Goal: Check status: Check status

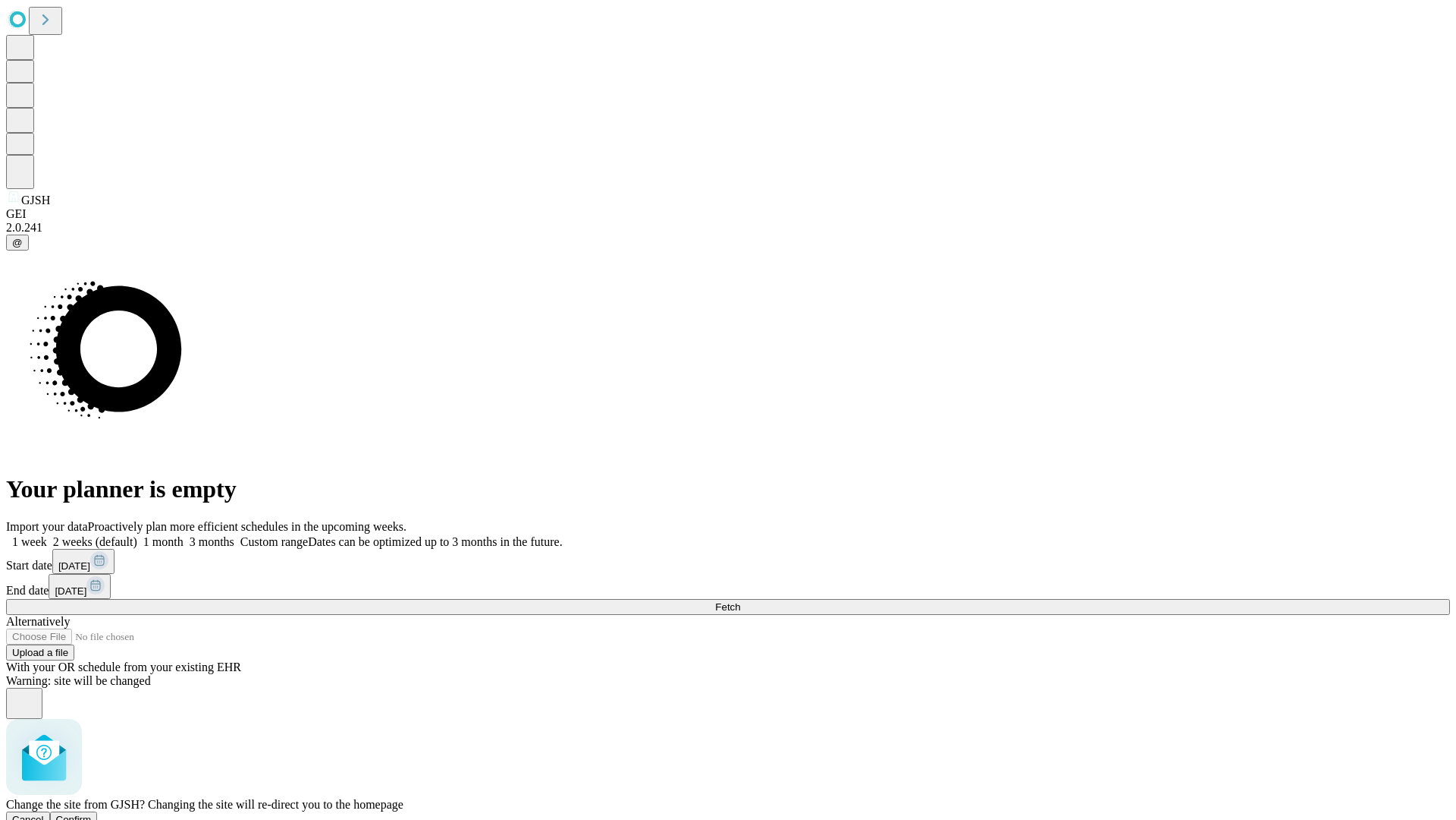
click at [92, 813] on span "Confirm" at bounding box center [74, 818] width 36 height 11
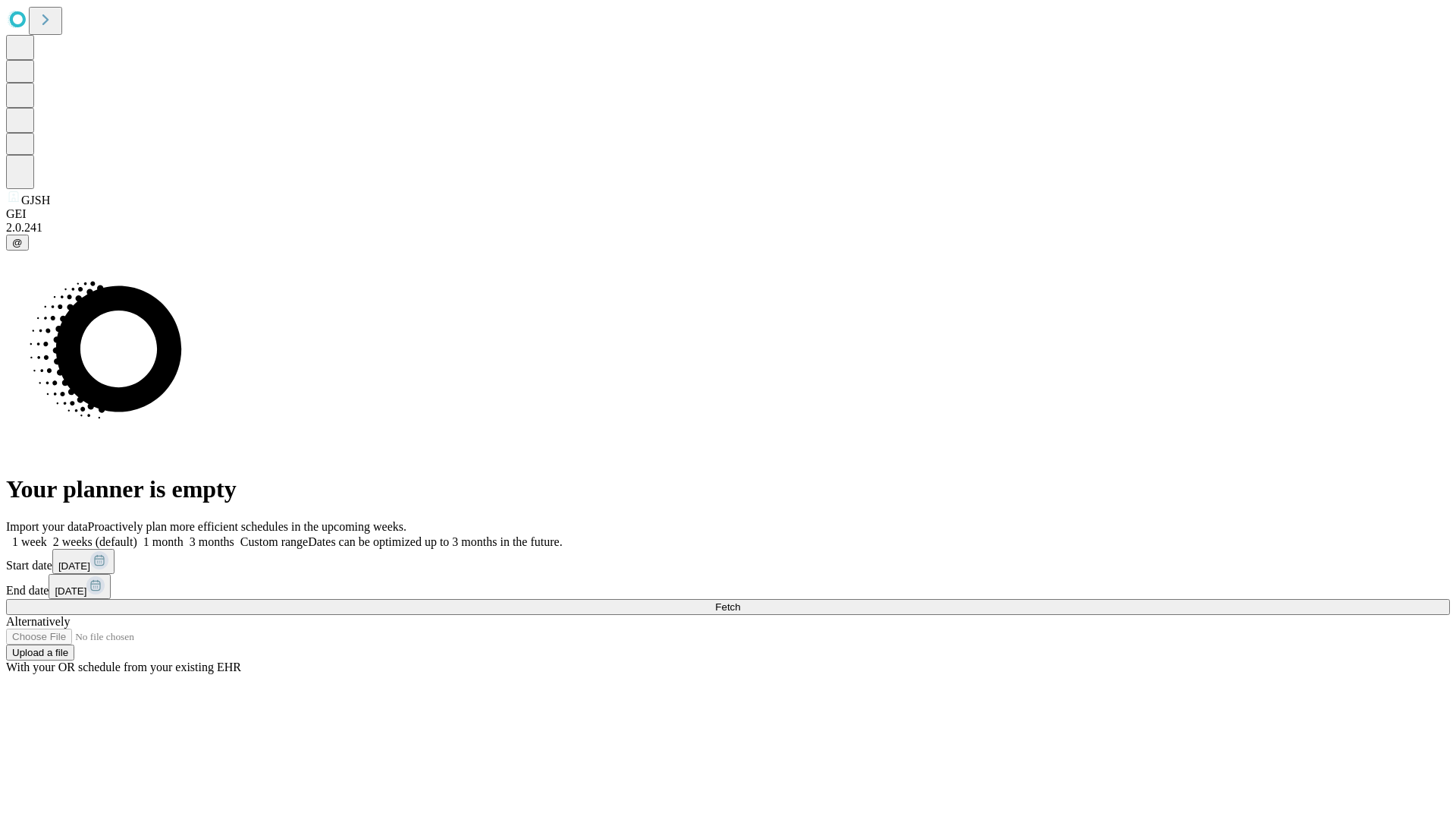
click at [184, 535] on label "1 month" at bounding box center [160, 541] width 47 height 13
click at [740, 601] on span "Fetch" at bounding box center [728, 606] width 25 height 11
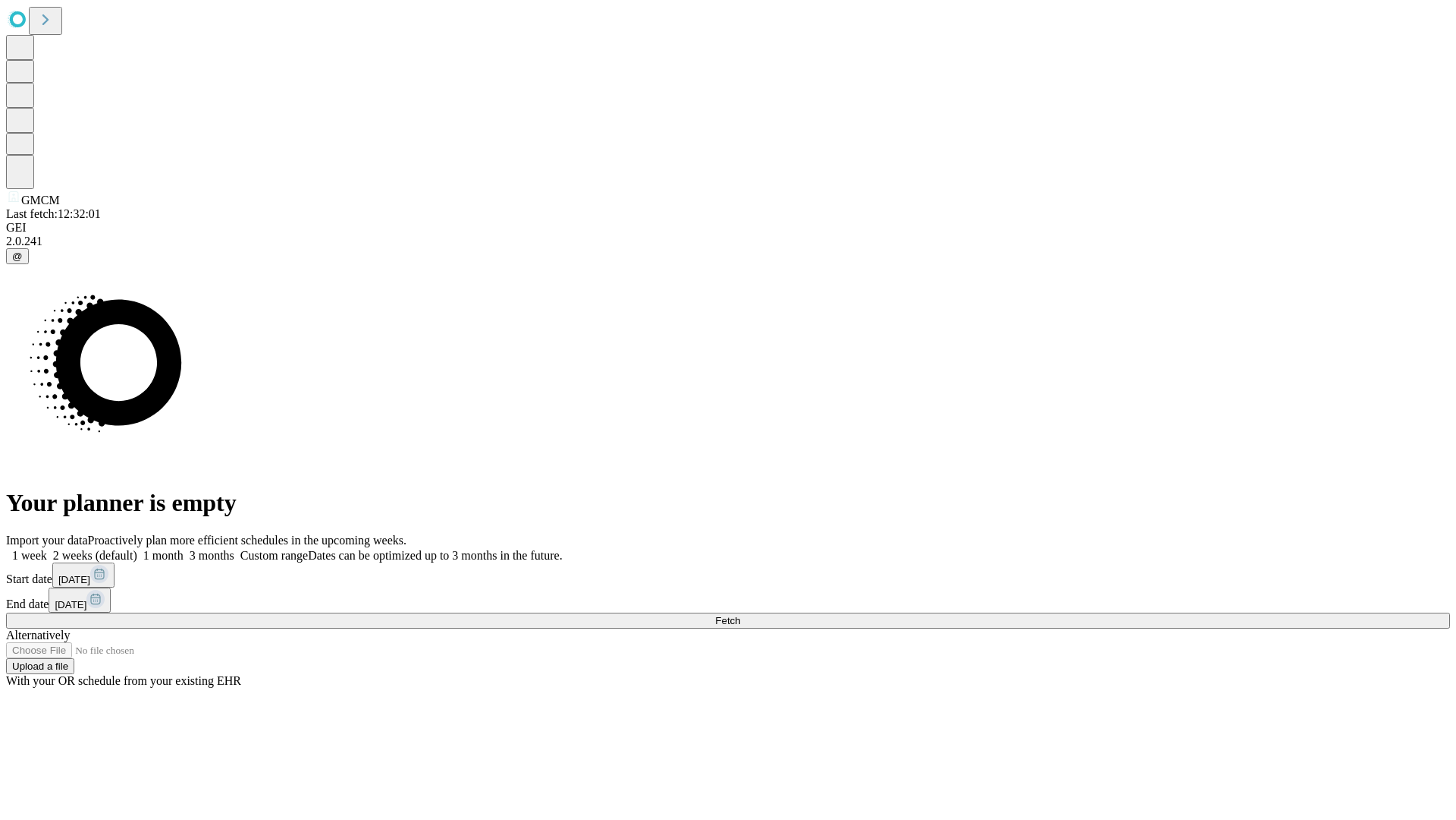
click at [184, 549] on label "1 month" at bounding box center [160, 555] width 47 height 13
click at [740, 615] on span "Fetch" at bounding box center [728, 620] width 25 height 11
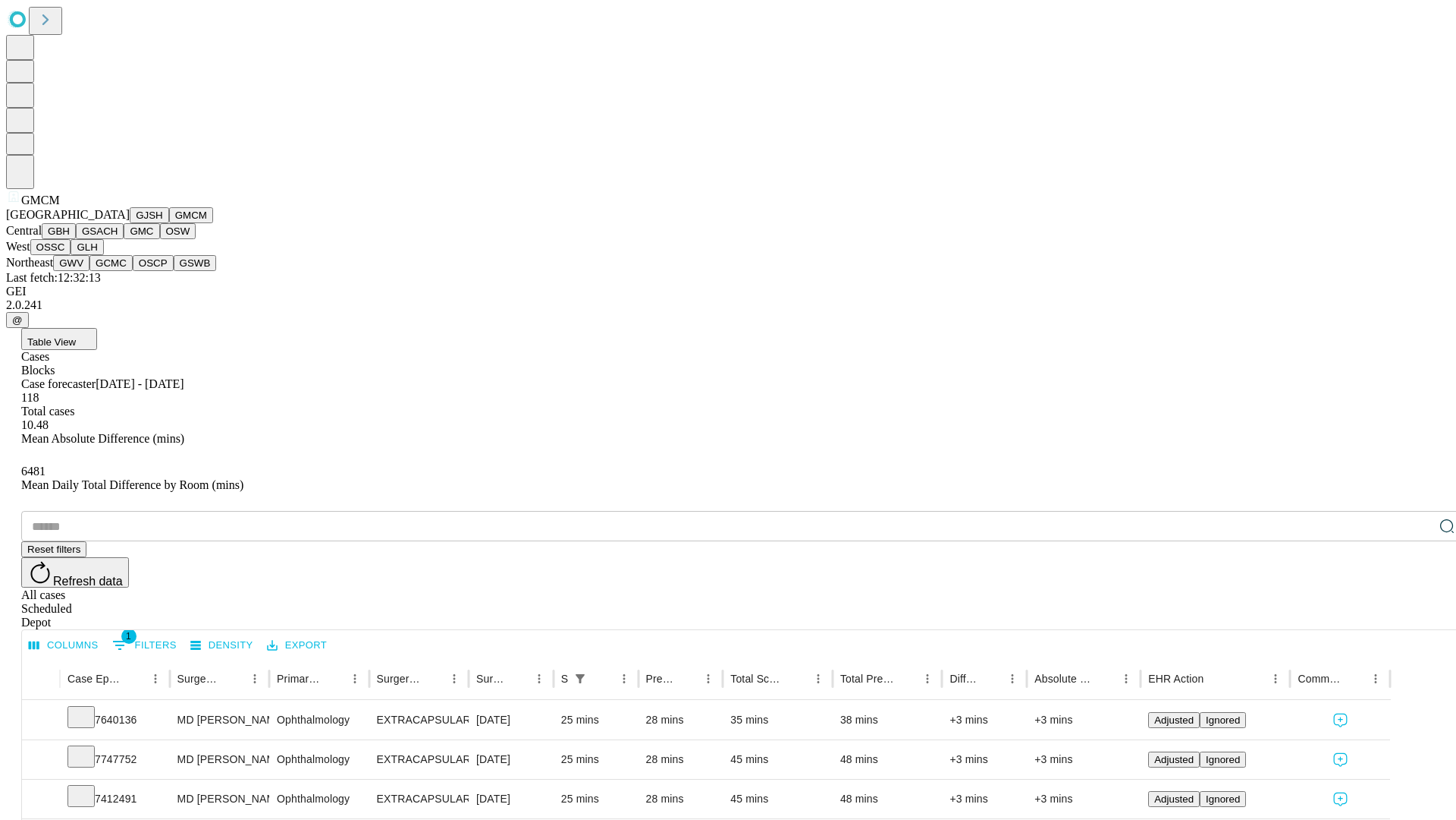
click at [75, 239] on button "GBH" at bounding box center [58, 231] width 34 height 16
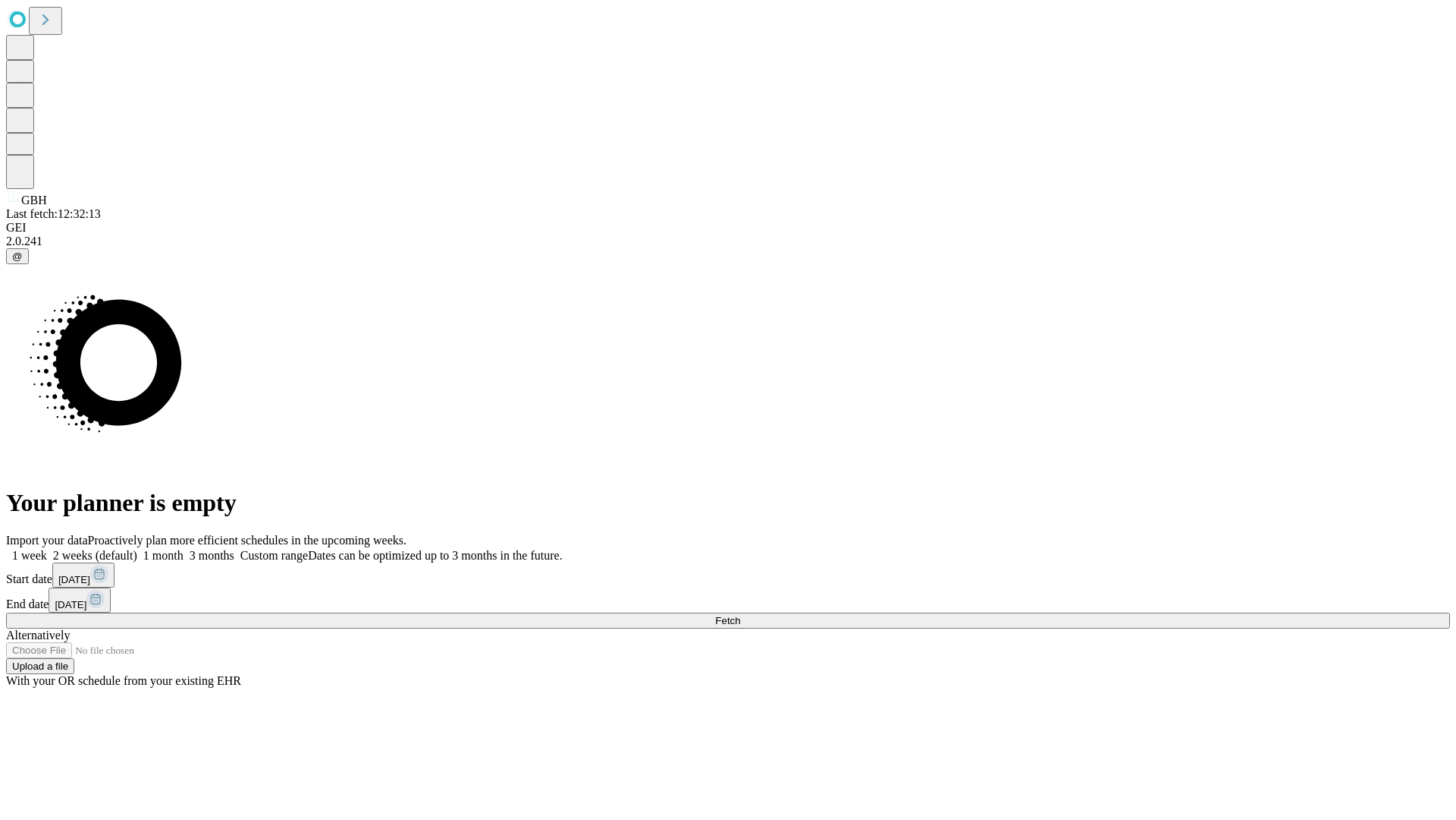
click at [740, 615] on span "Fetch" at bounding box center [728, 620] width 25 height 11
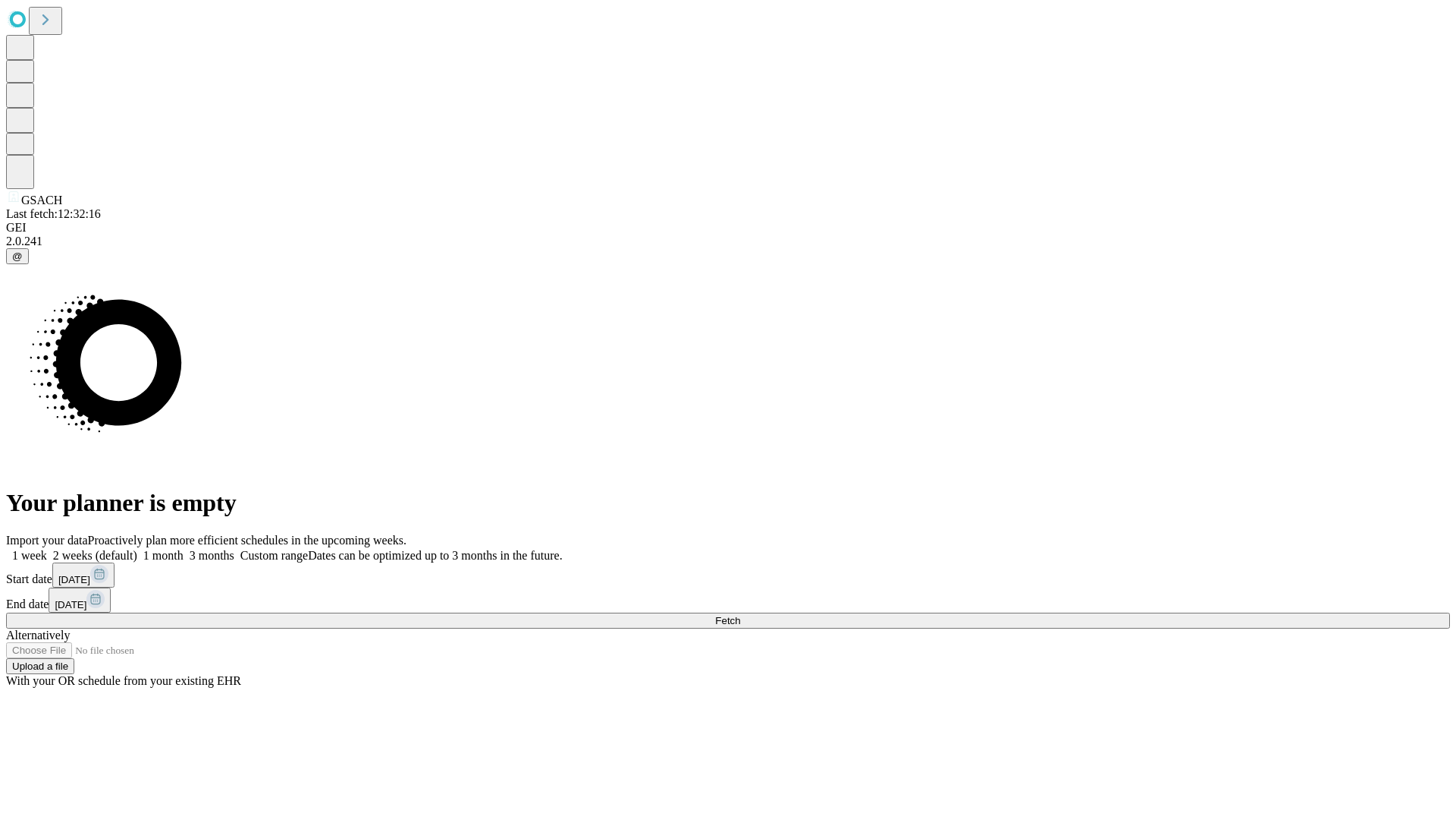
click at [184, 549] on label "1 month" at bounding box center [160, 555] width 47 height 13
click at [740, 615] on span "Fetch" at bounding box center [728, 620] width 25 height 11
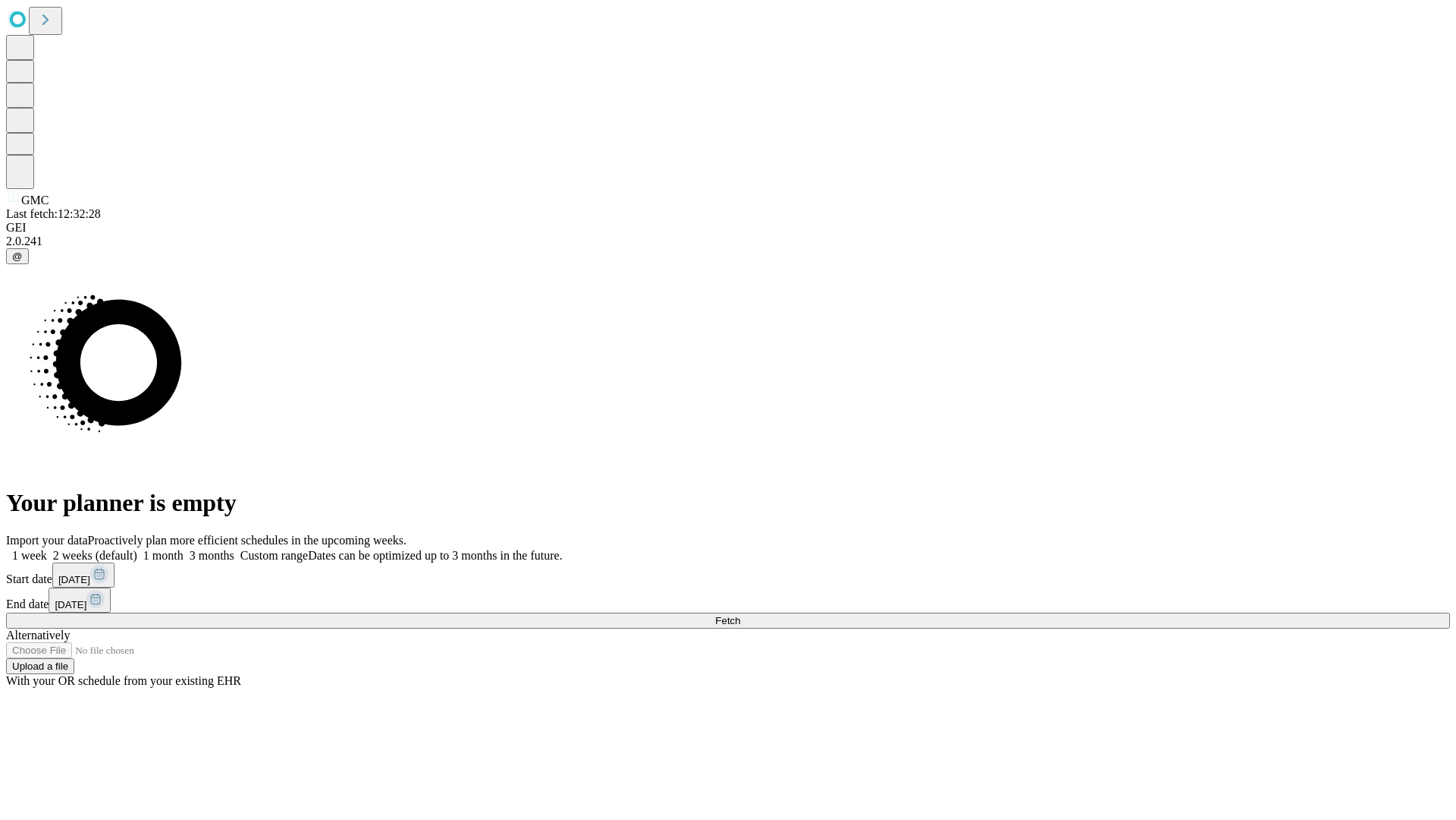
click at [184, 549] on label "1 month" at bounding box center [160, 555] width 47 height 13
click at [740, 615] on span "Fetch" at bounding box center [728, 620] width 25 height 11
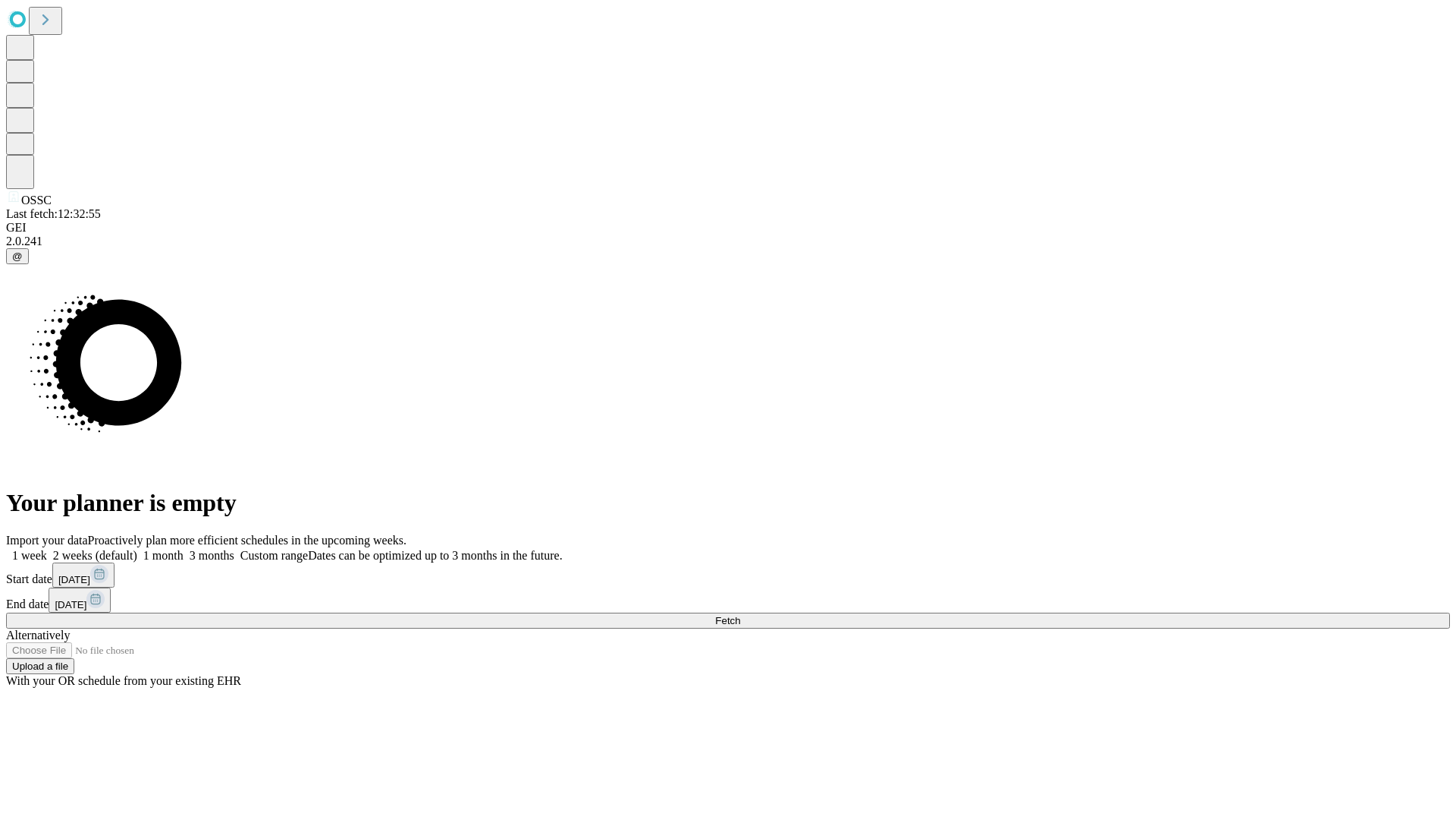
click at [184, 549] on label "1 month" at bounding box center [160, 555] width 47 height 13
click at [740, 615] on span "Fetch" at bounding box center [728, 620] width 25 height 11
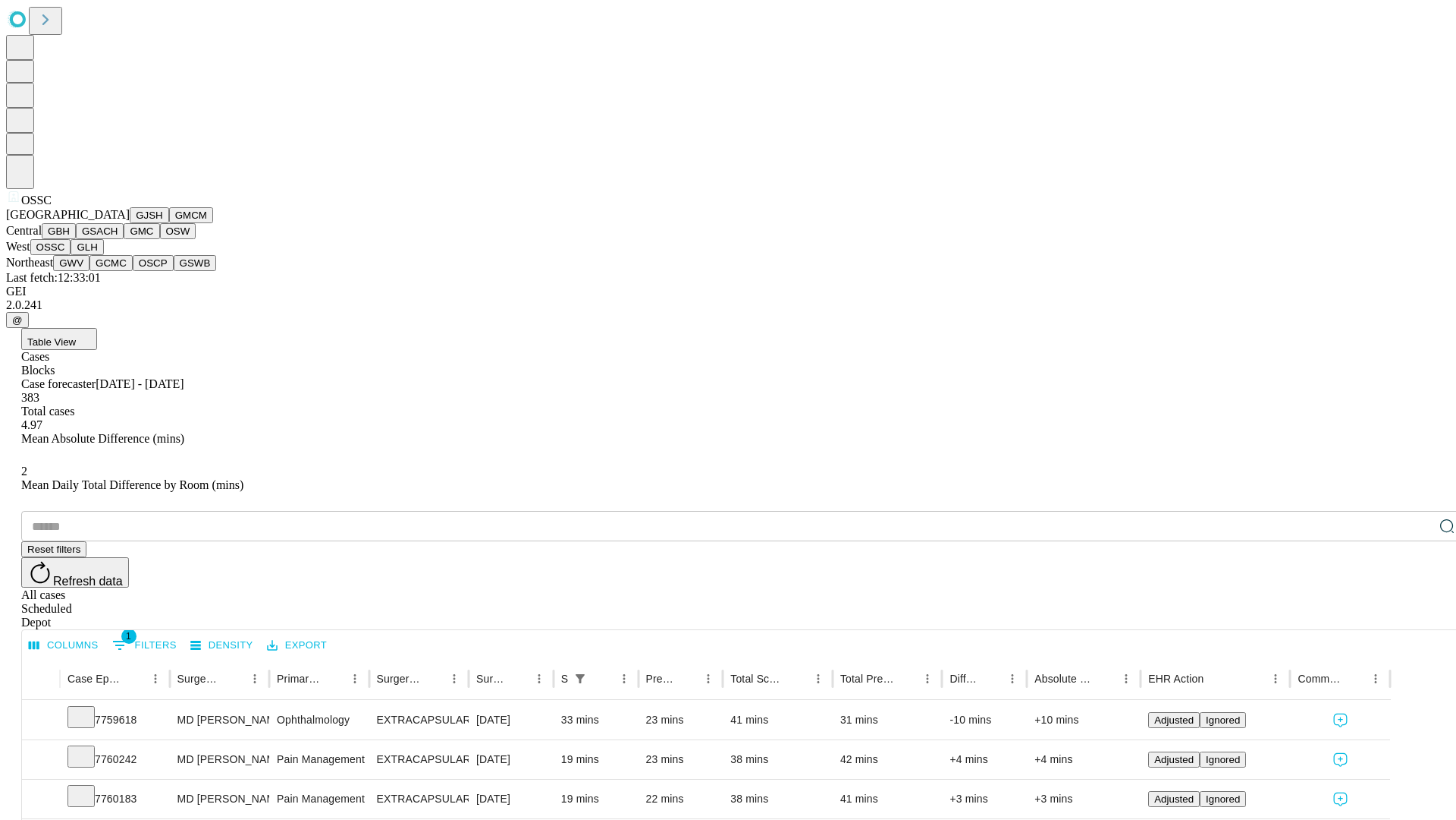
click at [103, 255] on button "GLH" at bounding box center [86, 247] width 32 height 16
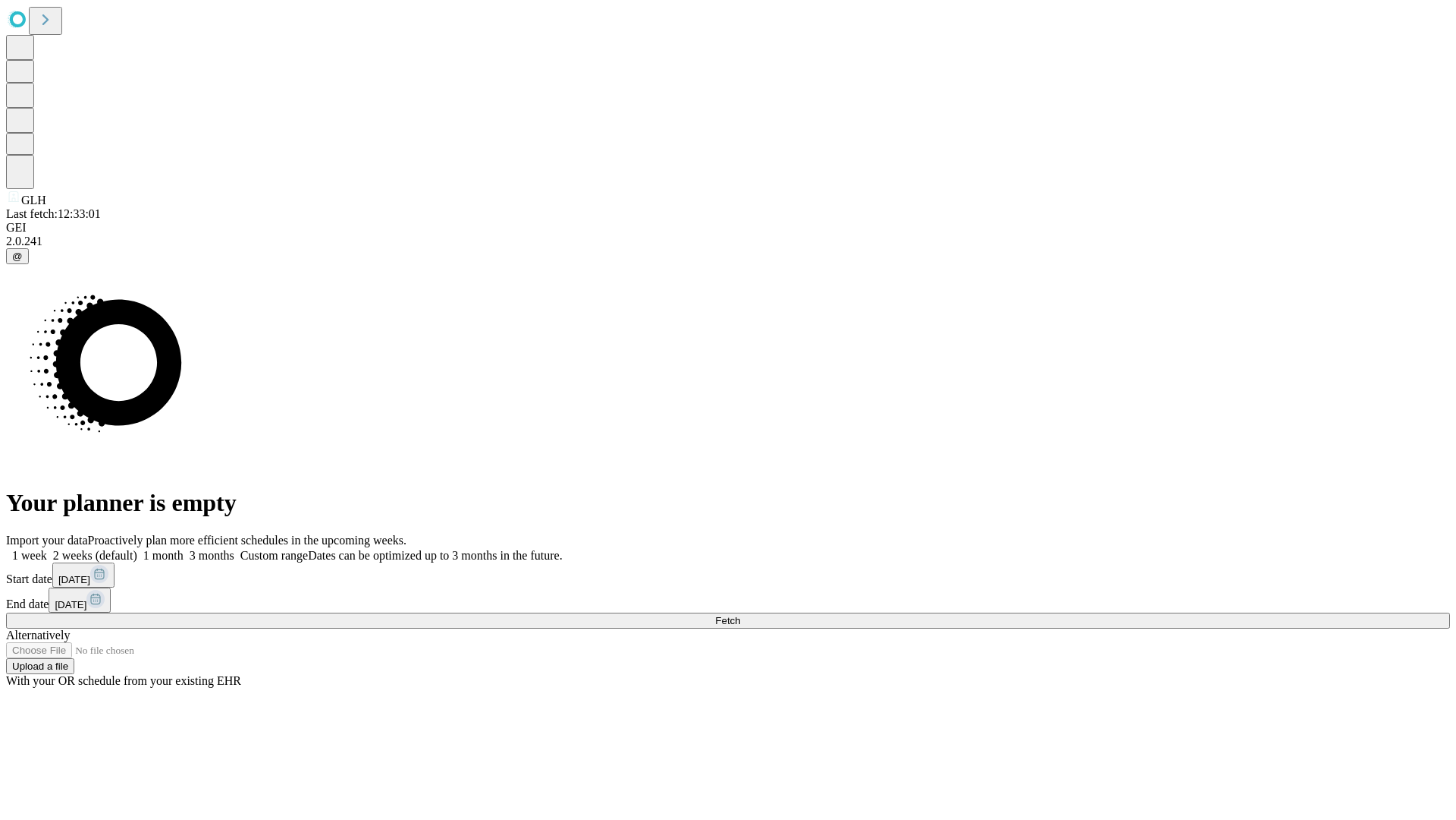
click at [184, 549] on label "1 month" at bounding box center [160, 555] width 47 height 13
click at [740, 615] on span "Fetch" at bounding box center [728, 620] width 25 height 11
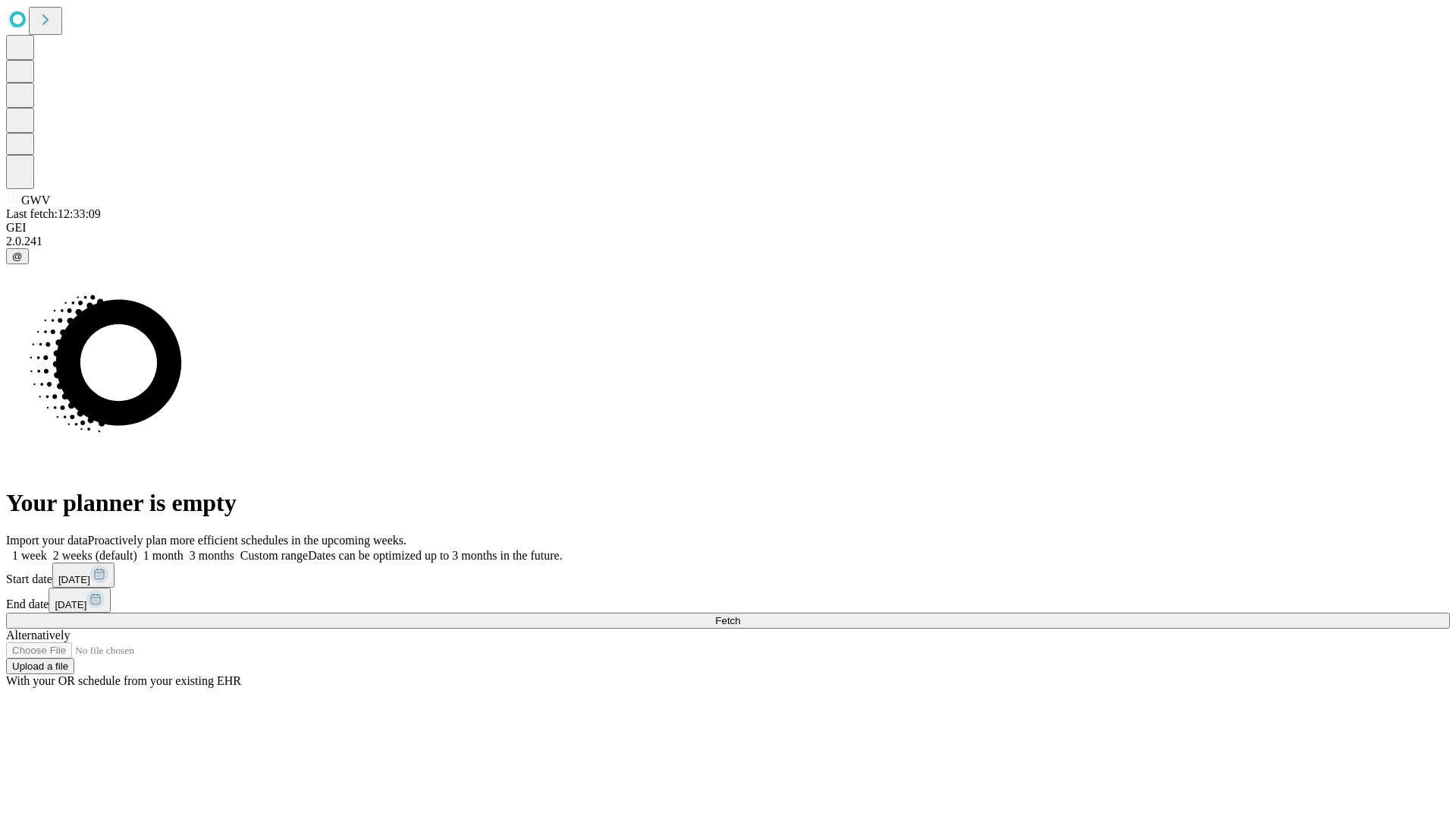
click at [184, 549] on label "1 month" at bounding box center [160, 555] width 47 height 13
click at [740, 615] on span "Fetch" at bounding box center [728, 620] width 25 height 11
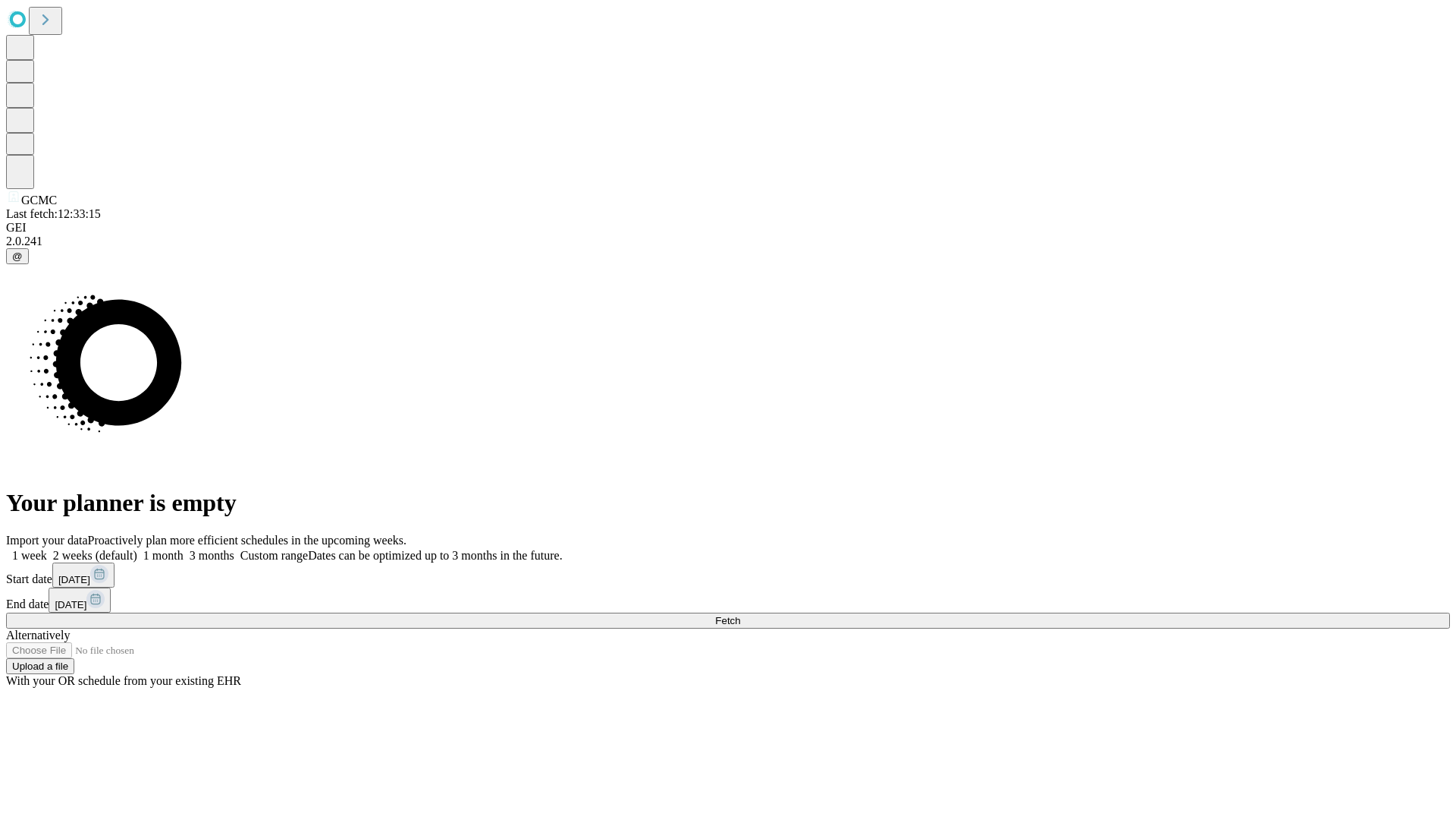
click at [184, 549] on label "1 month" at bounding box center [160, 555] width 47 height 13
click at [740, 615] on span "Fetch" at bounding box center [728, 620] width 25 height 11
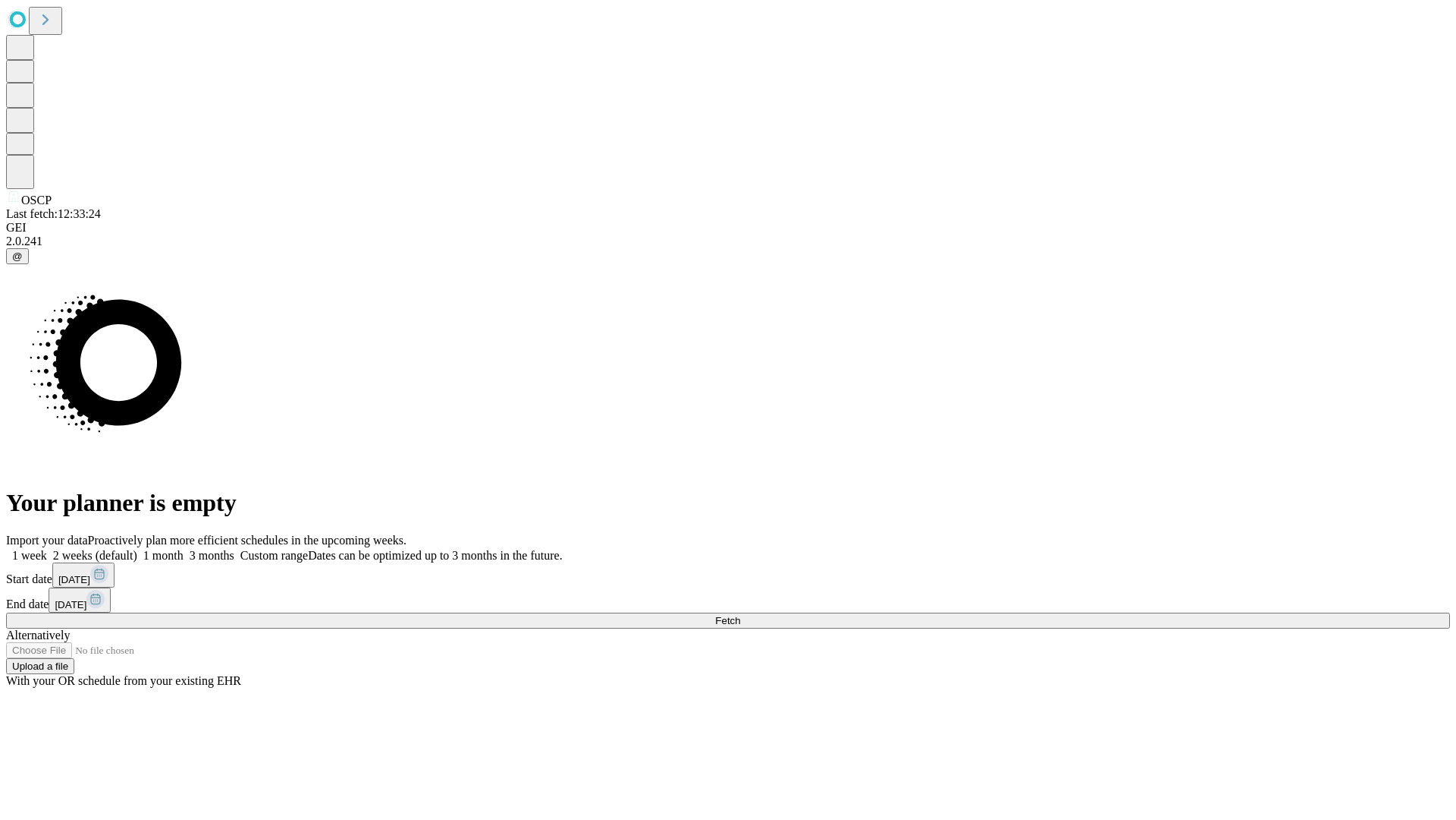
click at [184, 549] on label "1 month" at bounding box center [160, 555] width 47 height 13
click at [740, 615] on span "Fetch" at bounding box center [728, 620] width 25 height 11
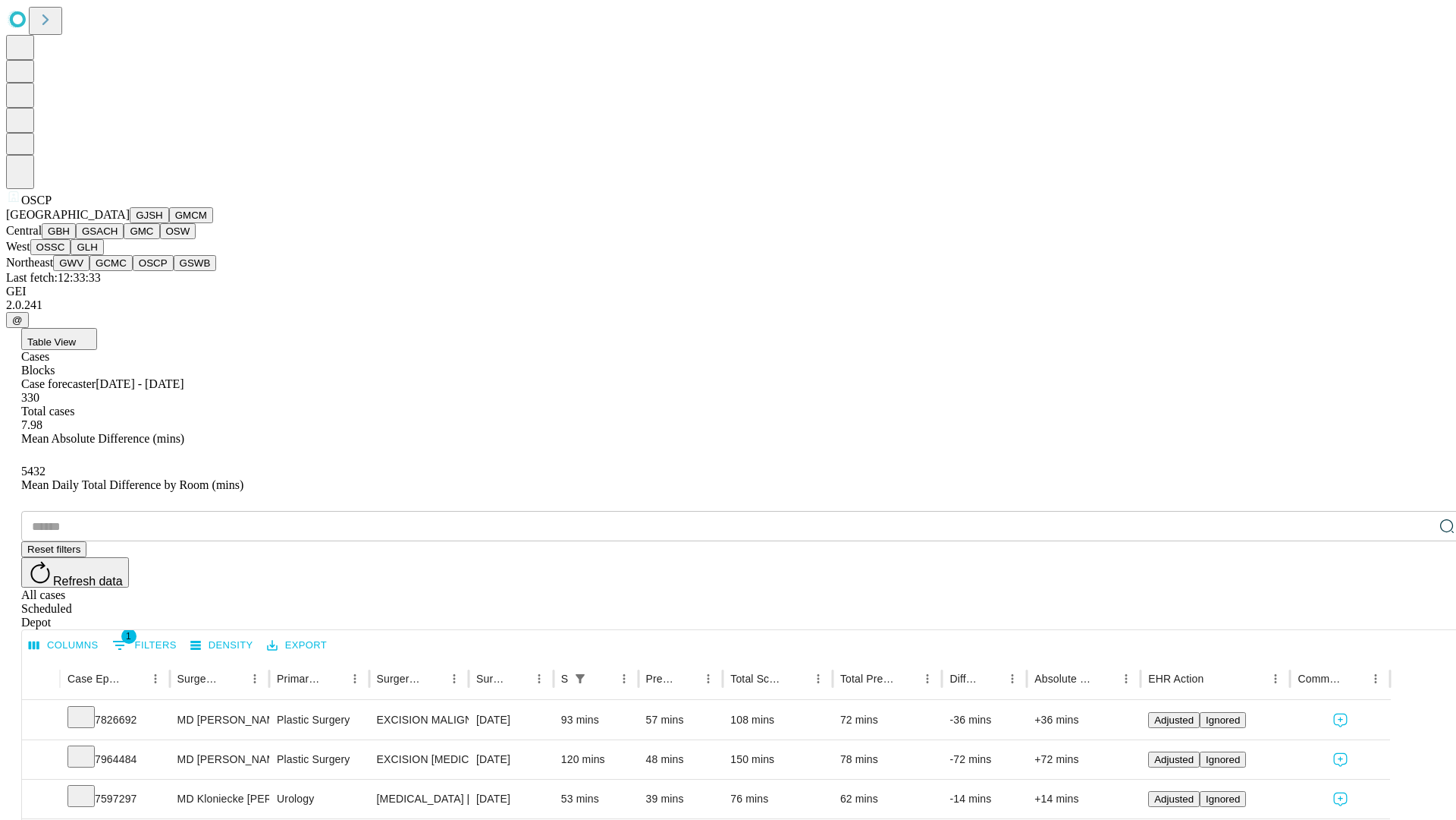
click at [174, 271] on button "GSWB" at bounding box center [195, 263] width 43 height 16
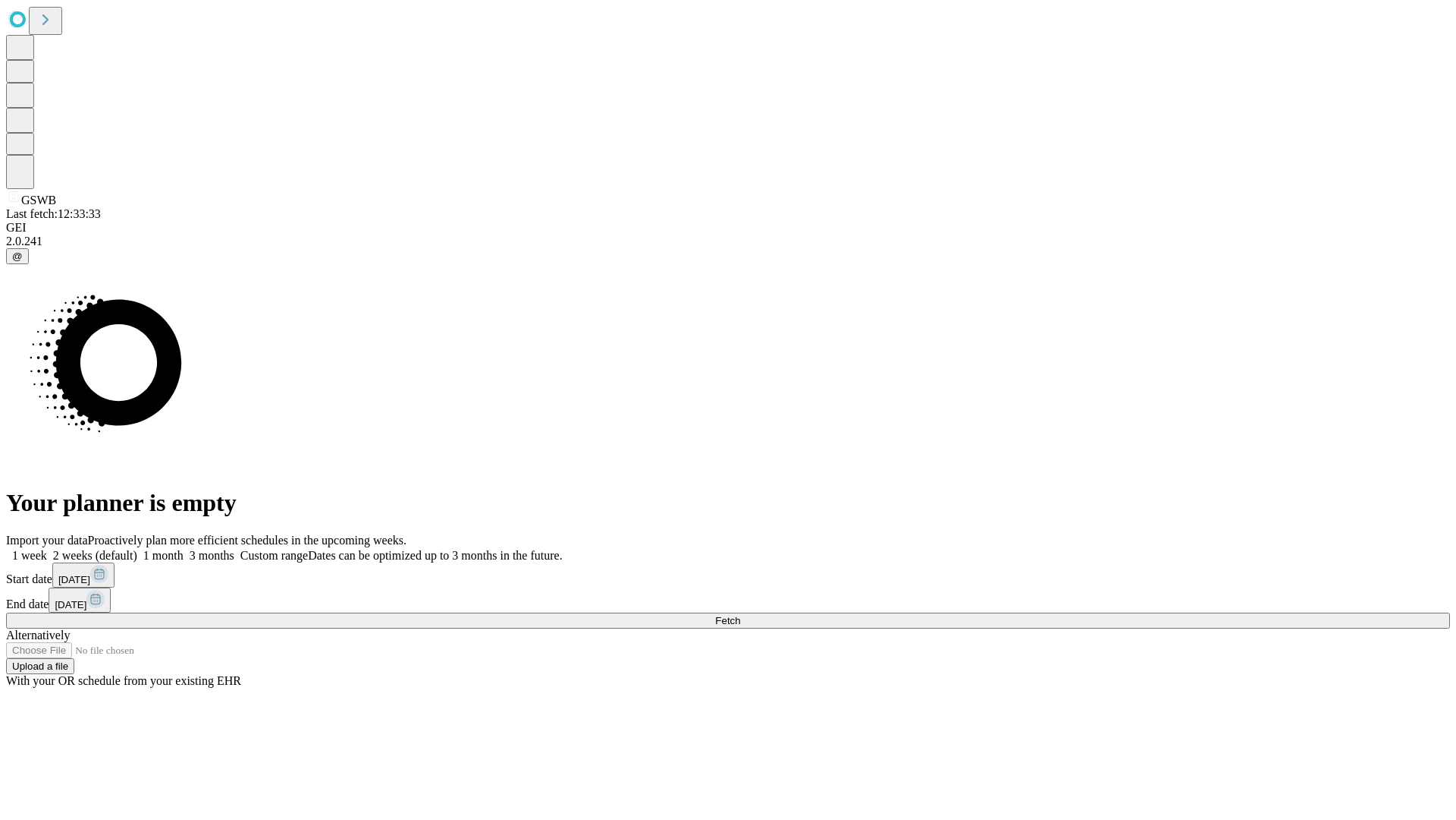
click at [740, 615] on span "Fetch" at bounding box center [728, 620] width 25 height 11
